Goal: Navigation & Orientation: Find specific page/section

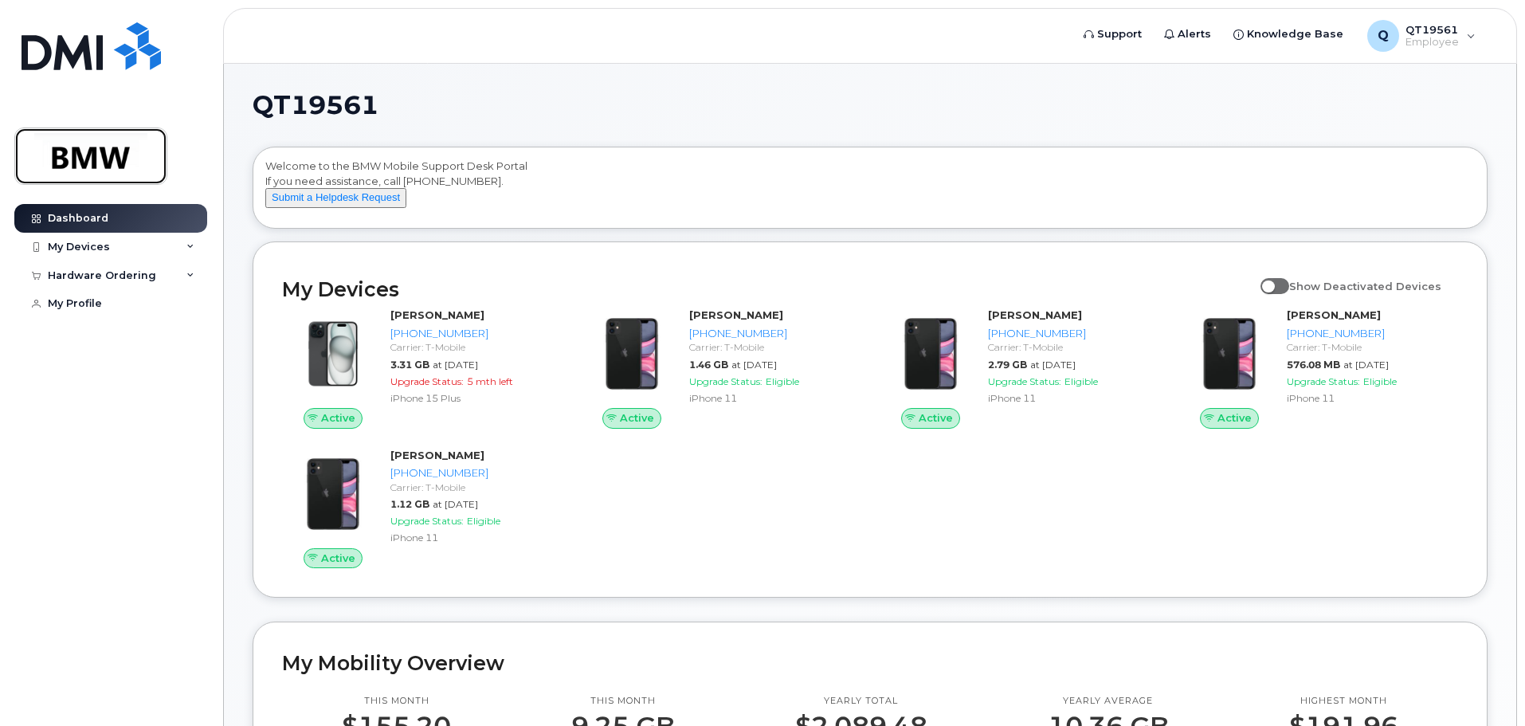
drag, startPoint x: 79, startPoint y: 156, endPoint x: 277, endPoint y: 232, distance: 212.4
click at [79, 156] on img at bounding box center [90, 156] width 123 height 46
click at [1140, 37] on span "Support" at bounding box center [1119, 34] width 45 height 16
click at [76, 250] on div "My Devices" at bounding box center [79, 247] width 62 height 13
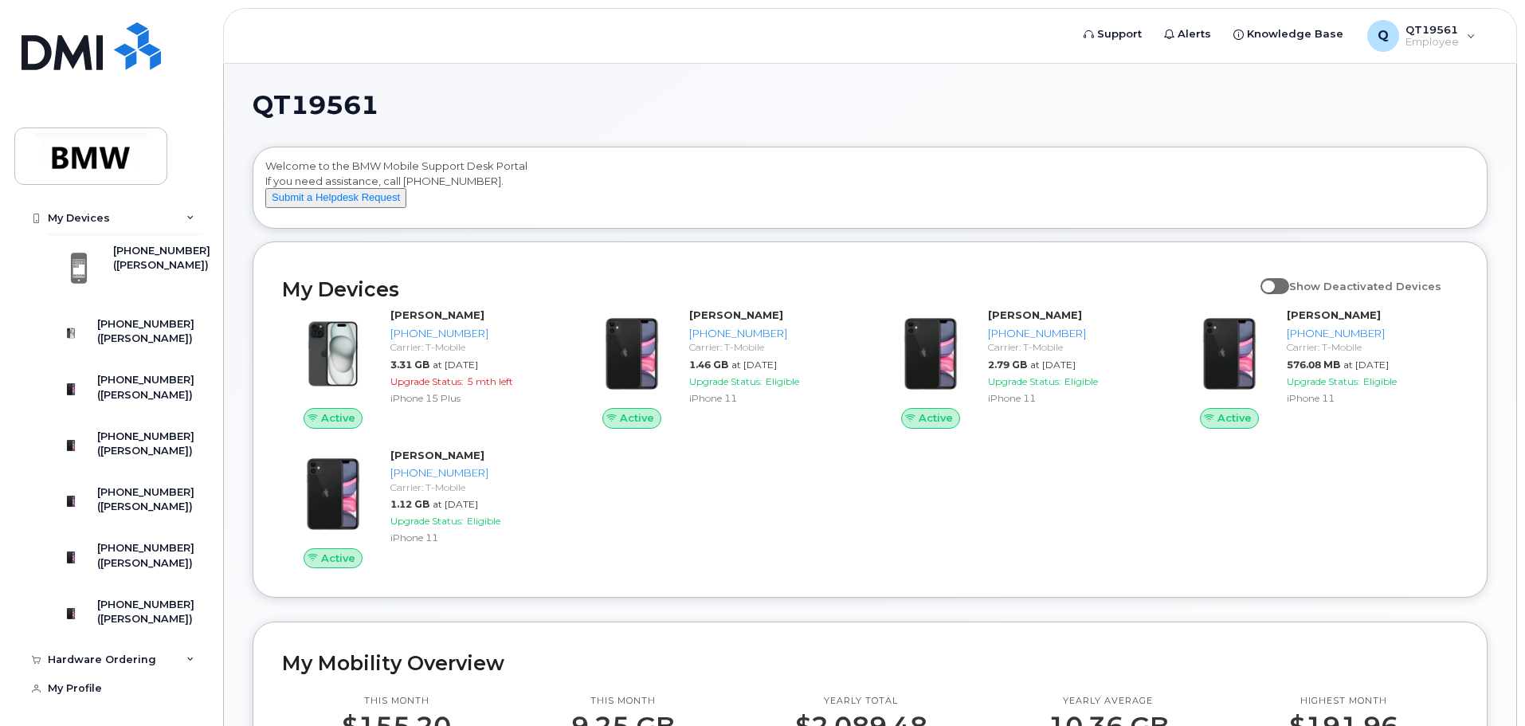
scroll to position [144, 0]
click at [135, 654] on div "Hardware Ordering" at bounding box center [102, 660] width 108 height 13
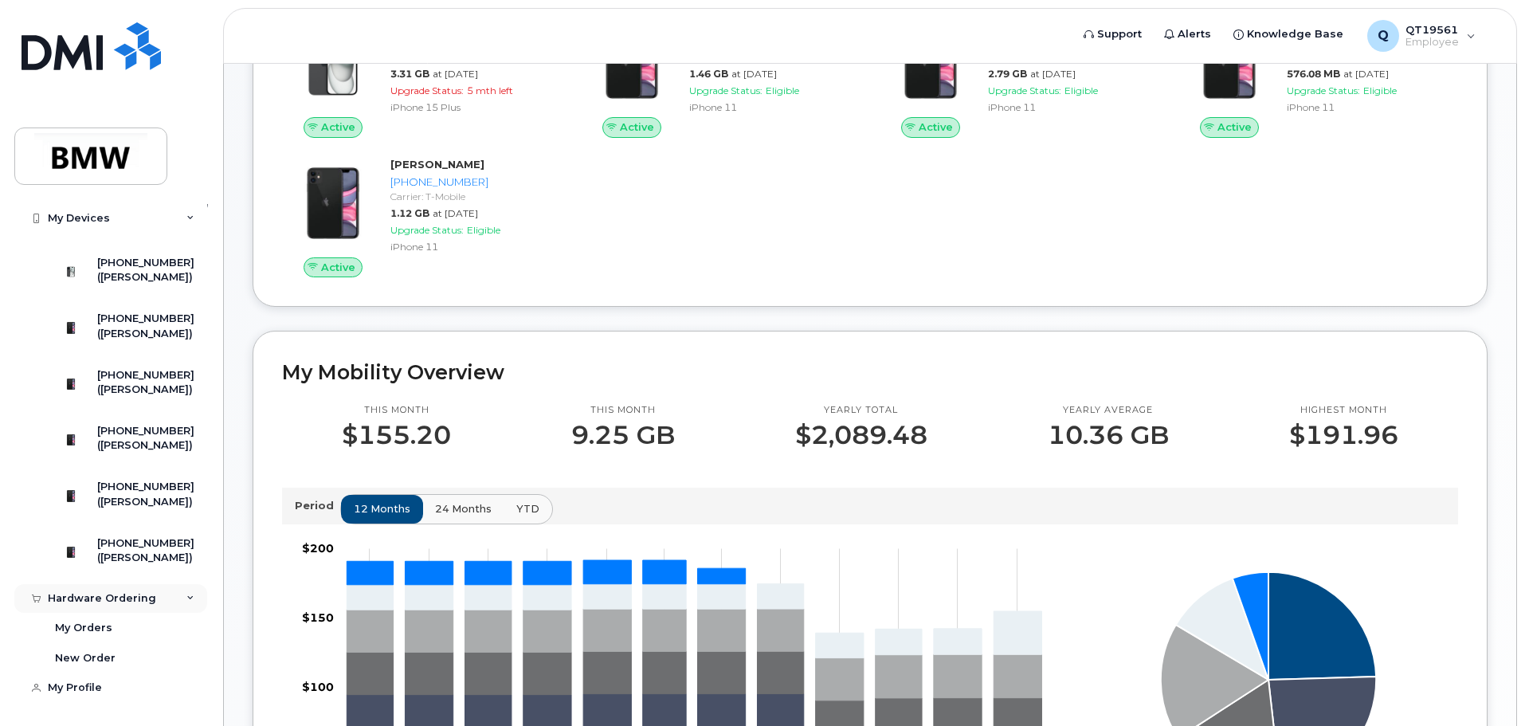
scroll to position [319, 0]
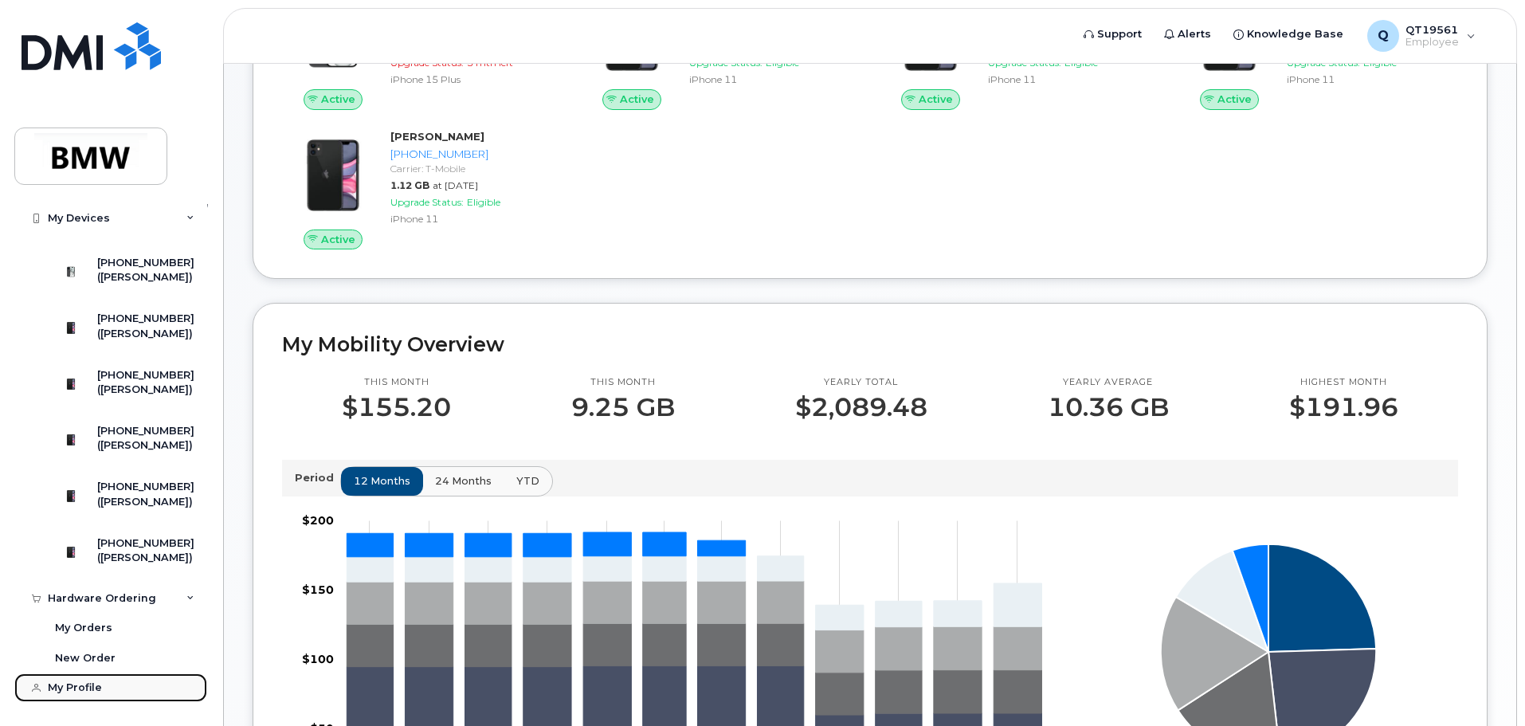
click at [79, 695] on link "My Profile" at bounding box center [110, 687] width 193 height 29
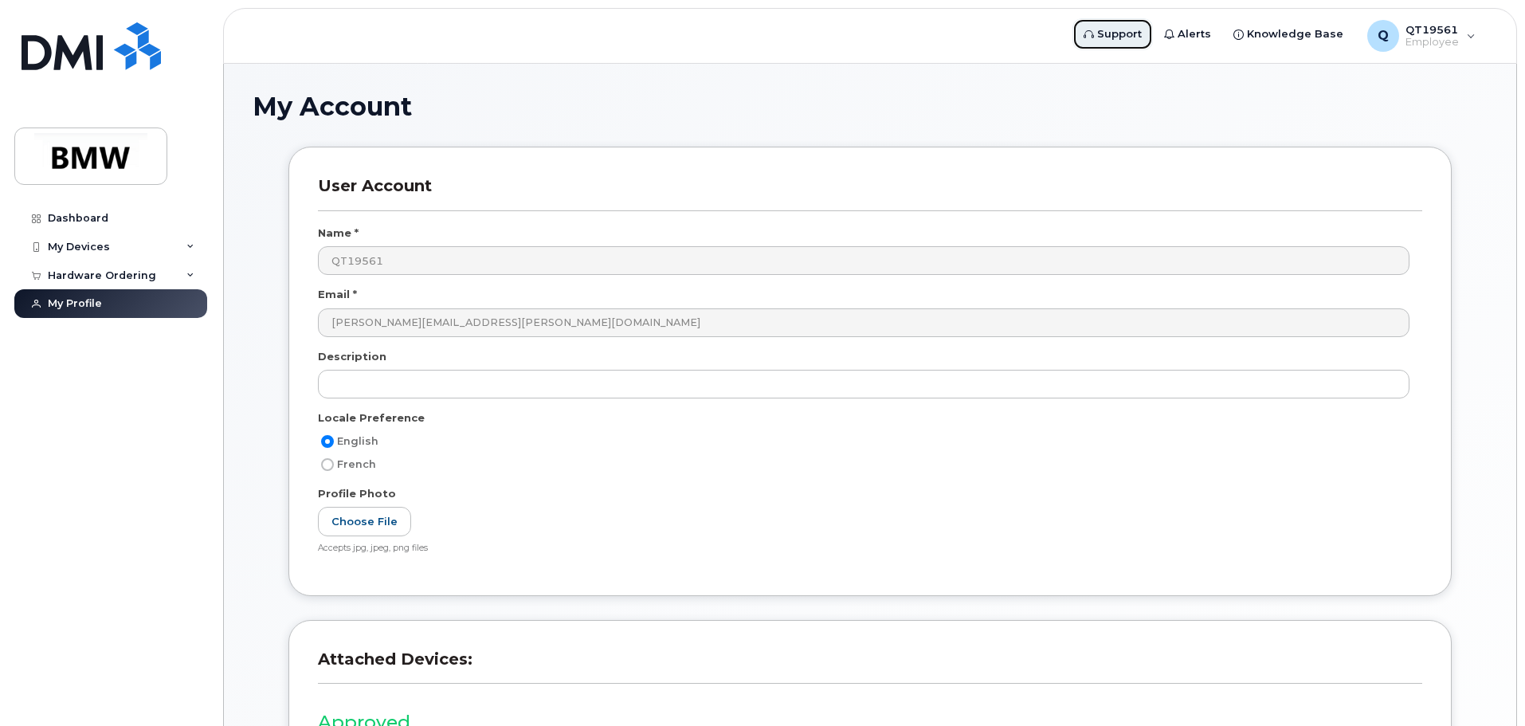
click at [1132, 43] on link "Support" at bounding box center [1113, 34] width 80 height 32
